Goal: Information Seeking & Learning: Learn about a topic

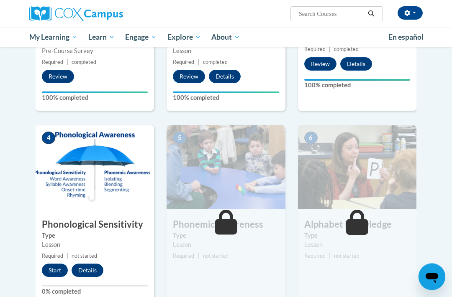
scroll to position [300, 0]
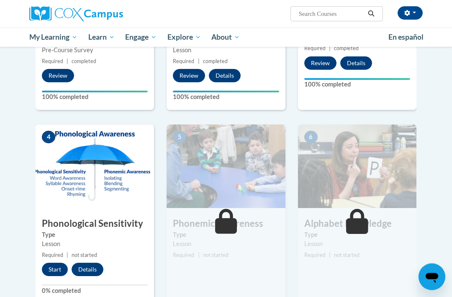
click at [77, 198] on img at bounding box center [95, 167] width 118 height 84
click at [51, 271] on button "Start" at bounding box center [55, 269] width 26 height 13
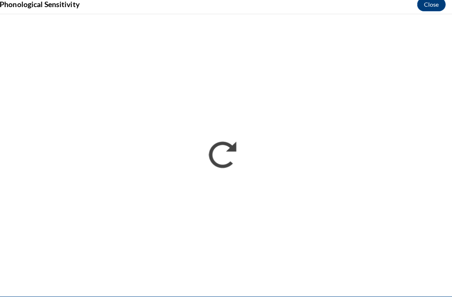
scroll to position [689, 0]
